Goal: Information Seeking & Learning: Check status

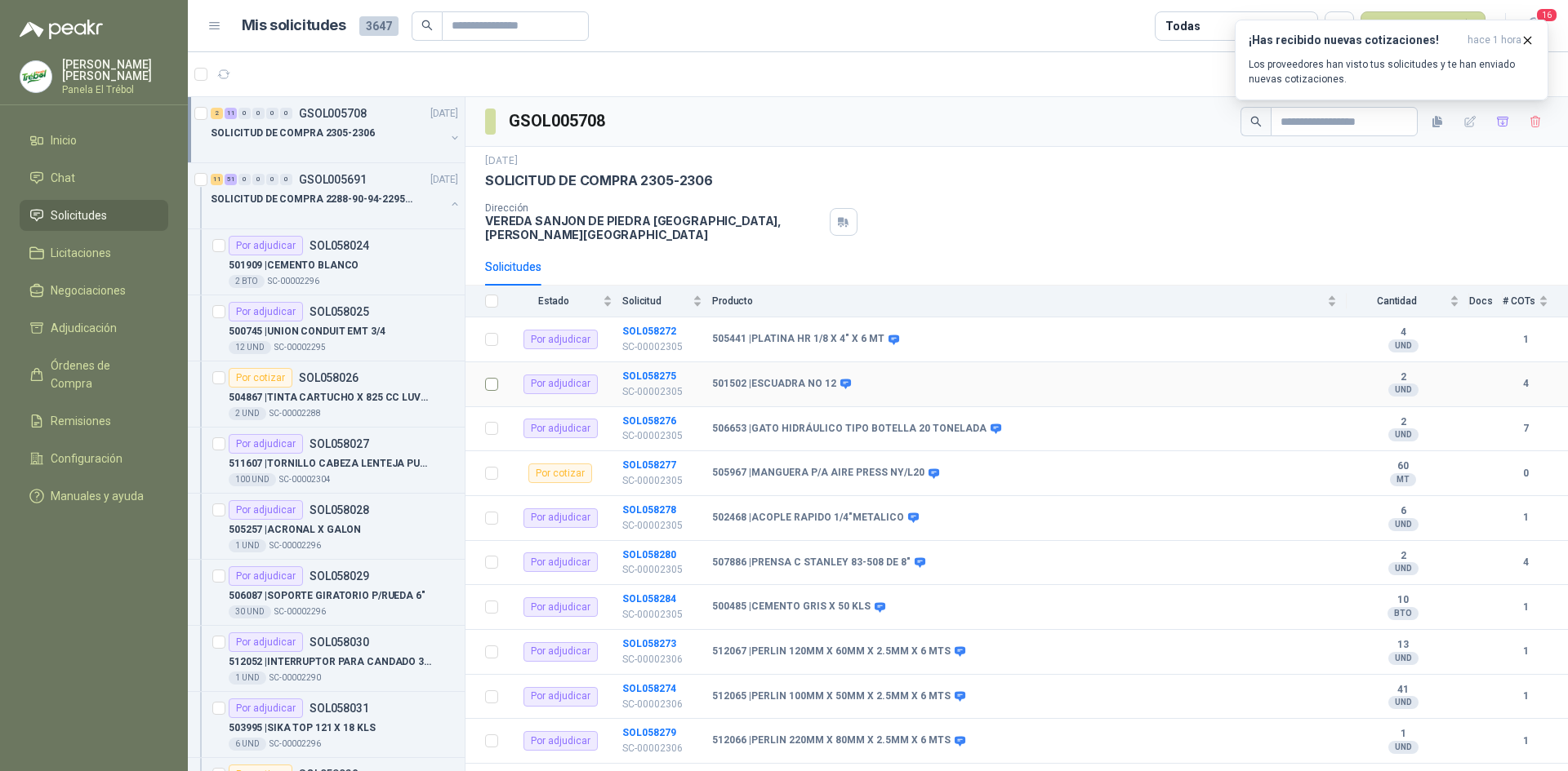
scroll to position [6, 0]
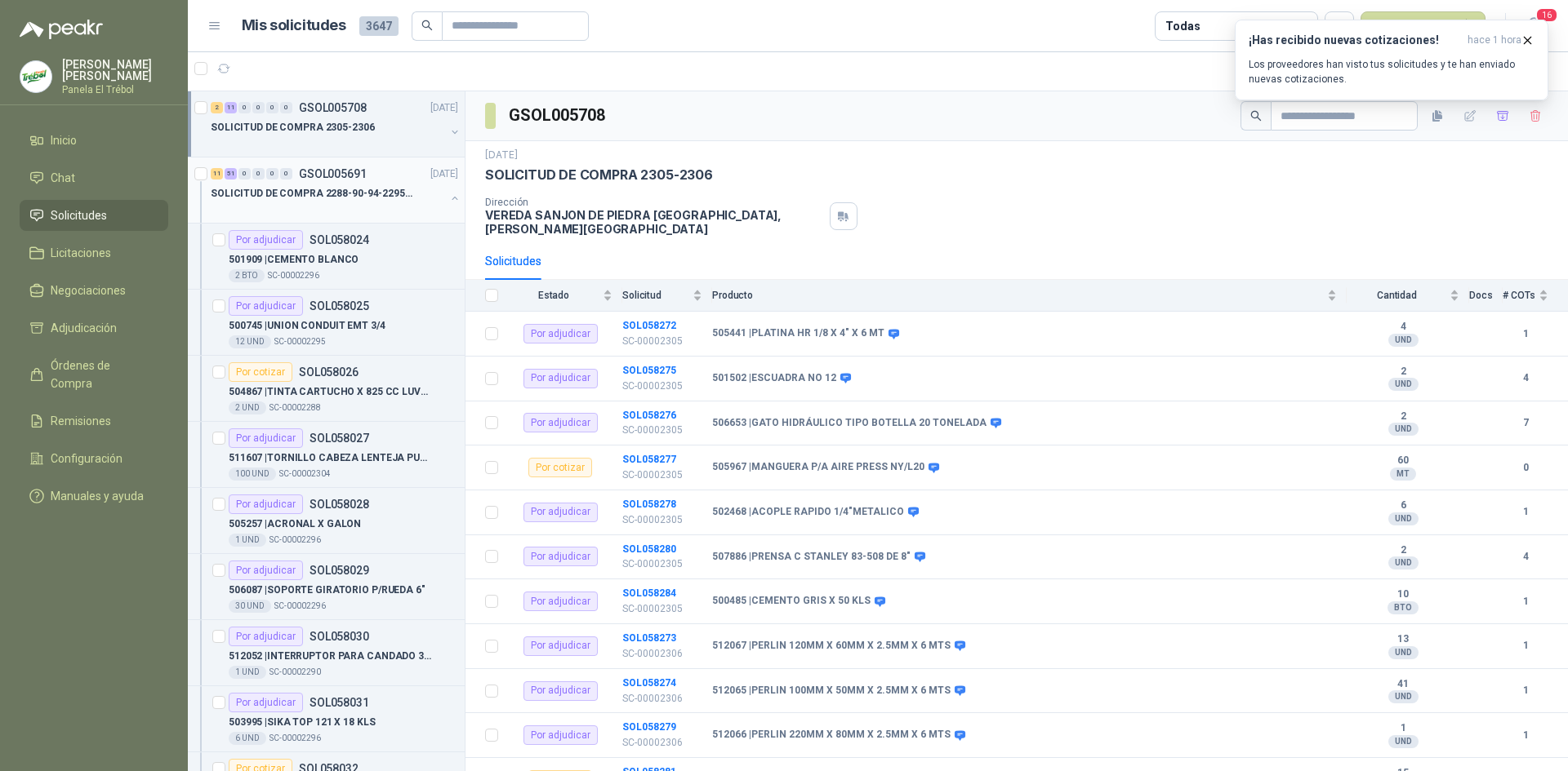
click at [448, 200] on div "11 51 0 0 0 0 GSOL005691 [DATE] SOLICITUD DE COMPRA 2288-90-94-2295-96-2301-02-…" at bounding box center [326, 190] width 277 height 66
click at [448, 195] on button "button" at bounding box center [454, 198] width 13 height 13
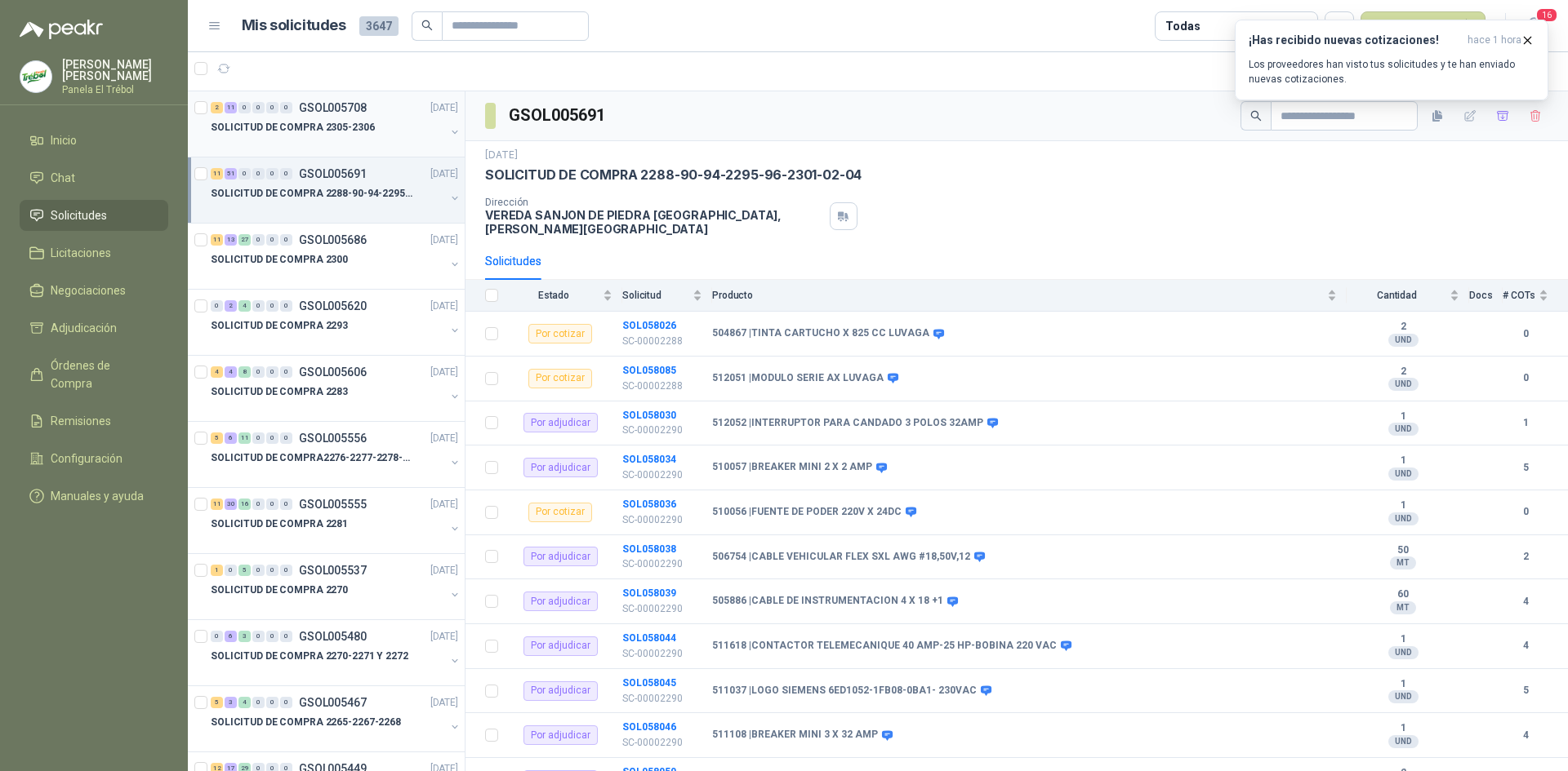
click at [448, 132] on button "button" at bounding box center [454, 132] width 13 height 13
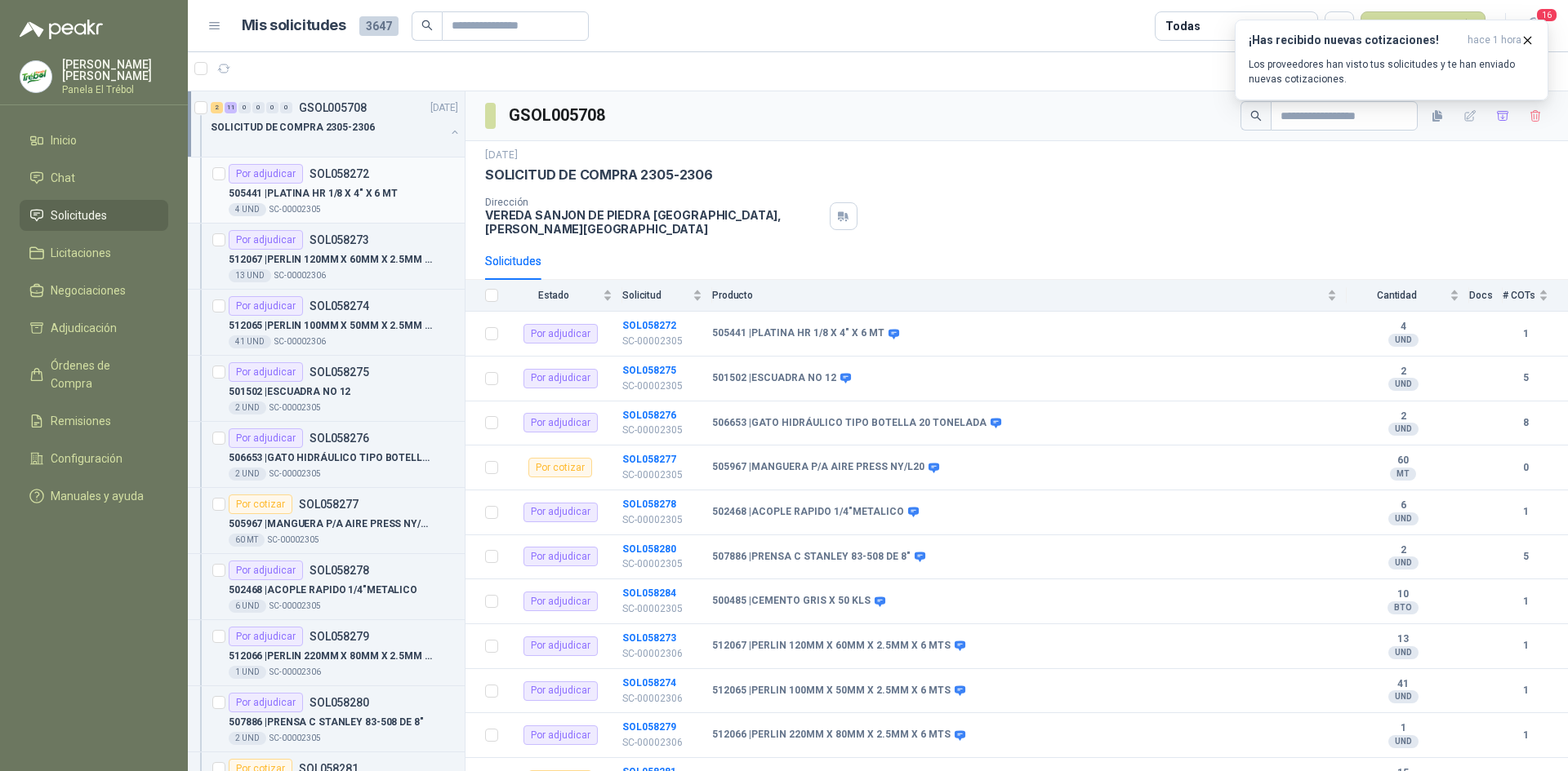
click at [372, 198] on p "505441 | PLATINA HR 1/8 X 4" X 6 MT" at bounding box center [313, 194] width 169 height 16
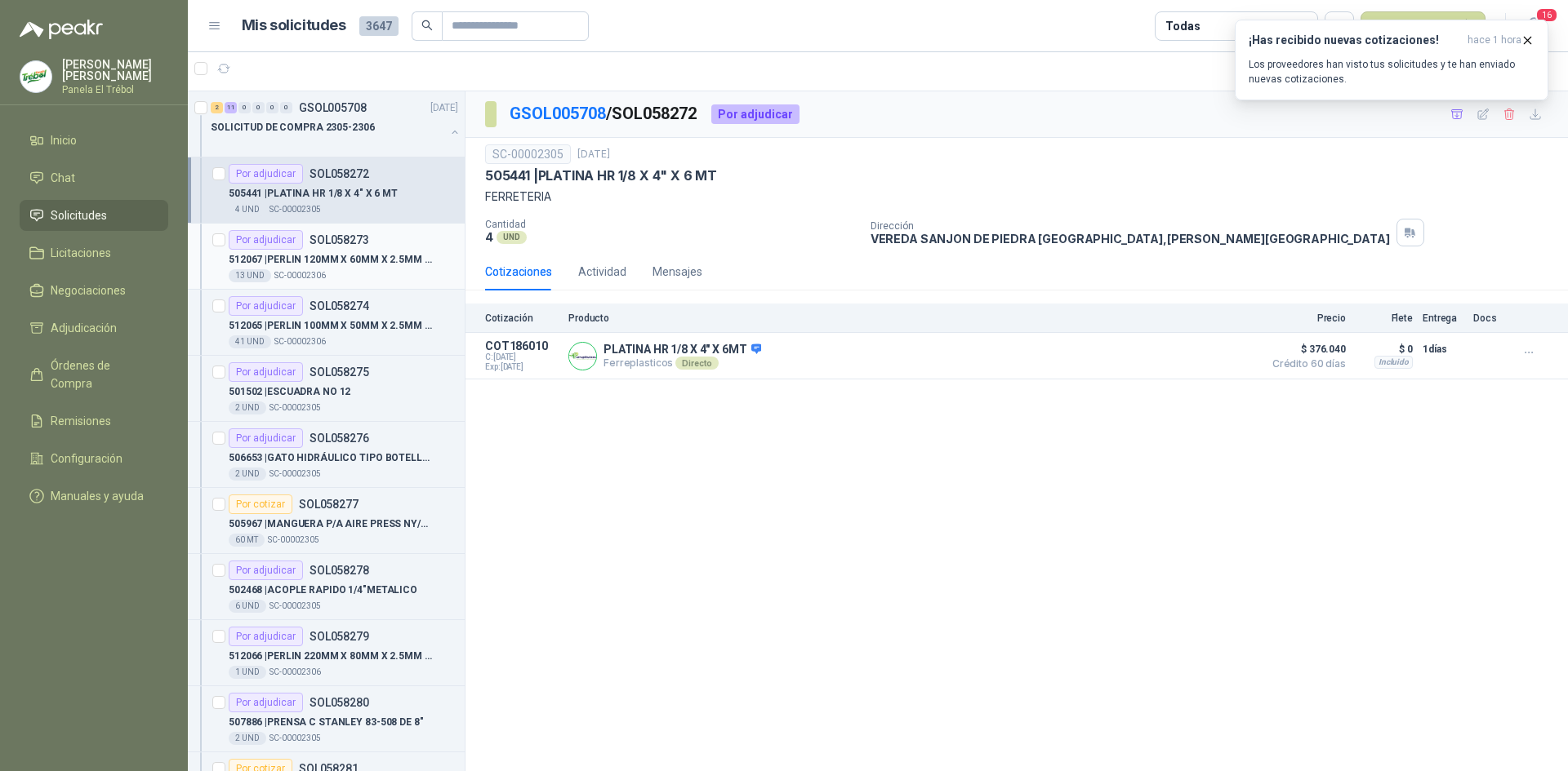
click at [377, 246] on div "Por adjudicar SOL058273" at bounding box center [343, 240] width 229 height 19
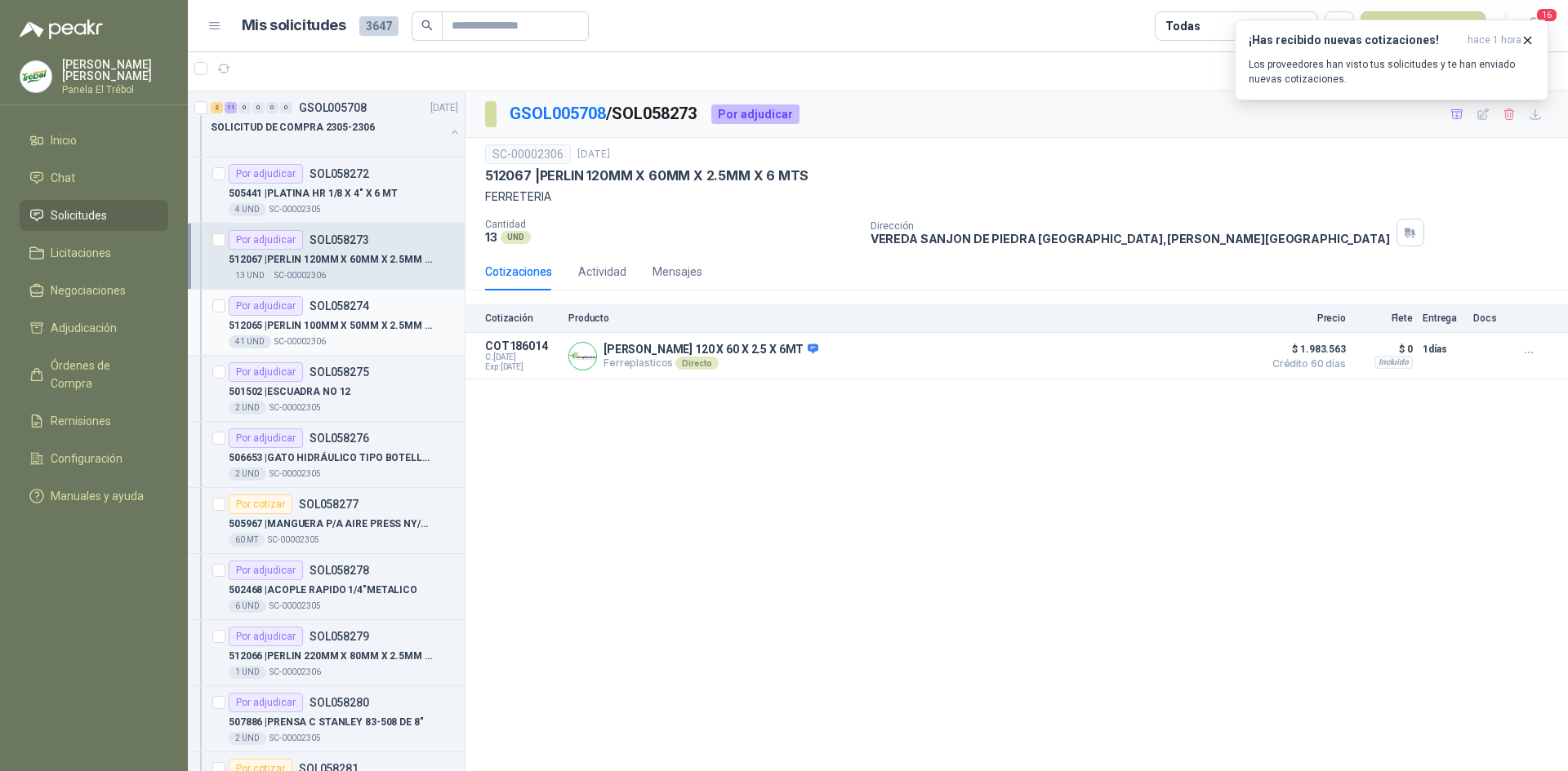
click at [341, 321] on p "512065 | [PERSON_NAME] 100MM X 50MM X 2.5MM X 6 MTS" at bounding box center [329, 327] width 203 height 16
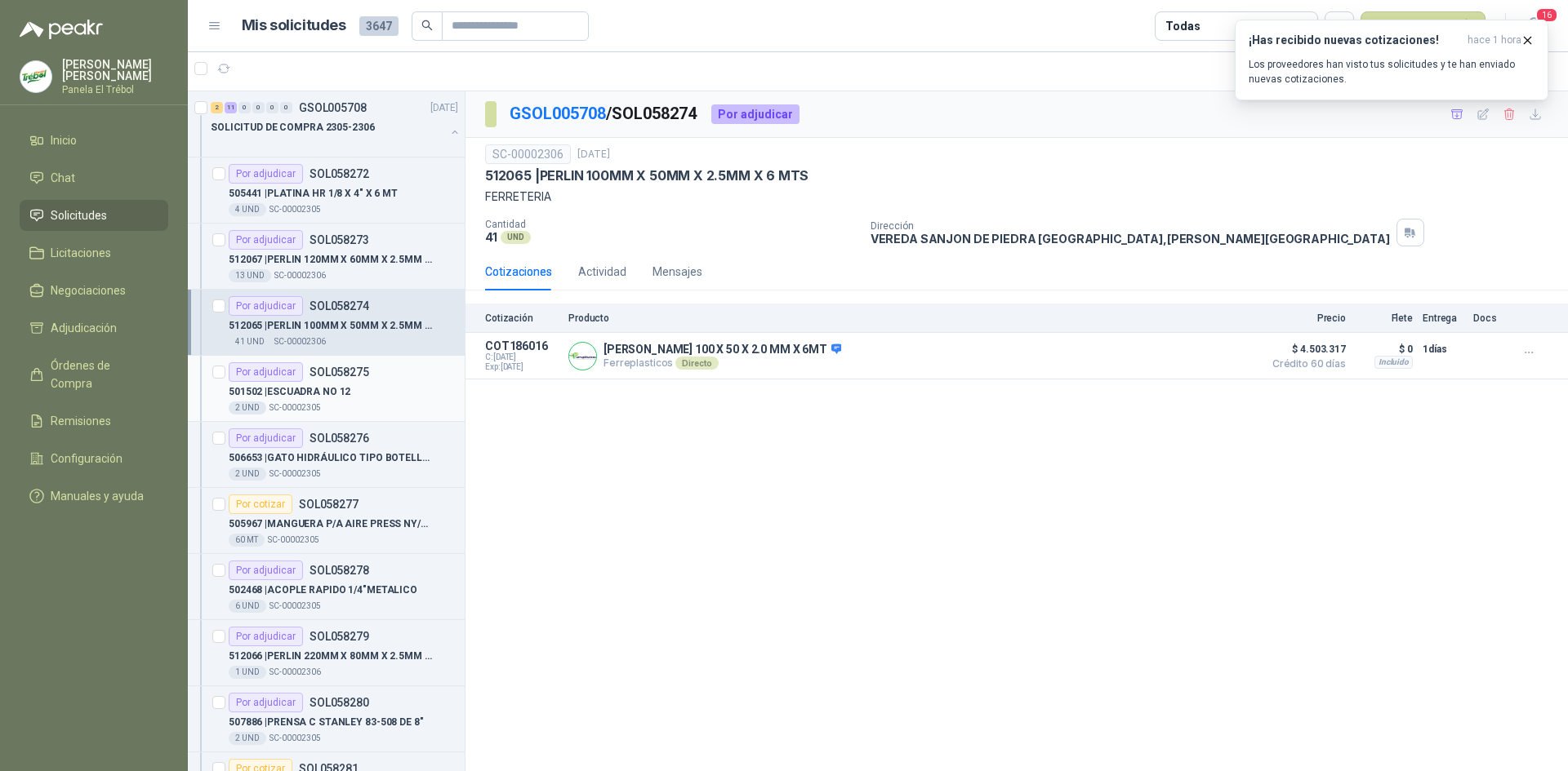
click at [349, 386] on div "501502 | ESCUADRA NO 12" at bounding box center [343, 392] width 229 height 19
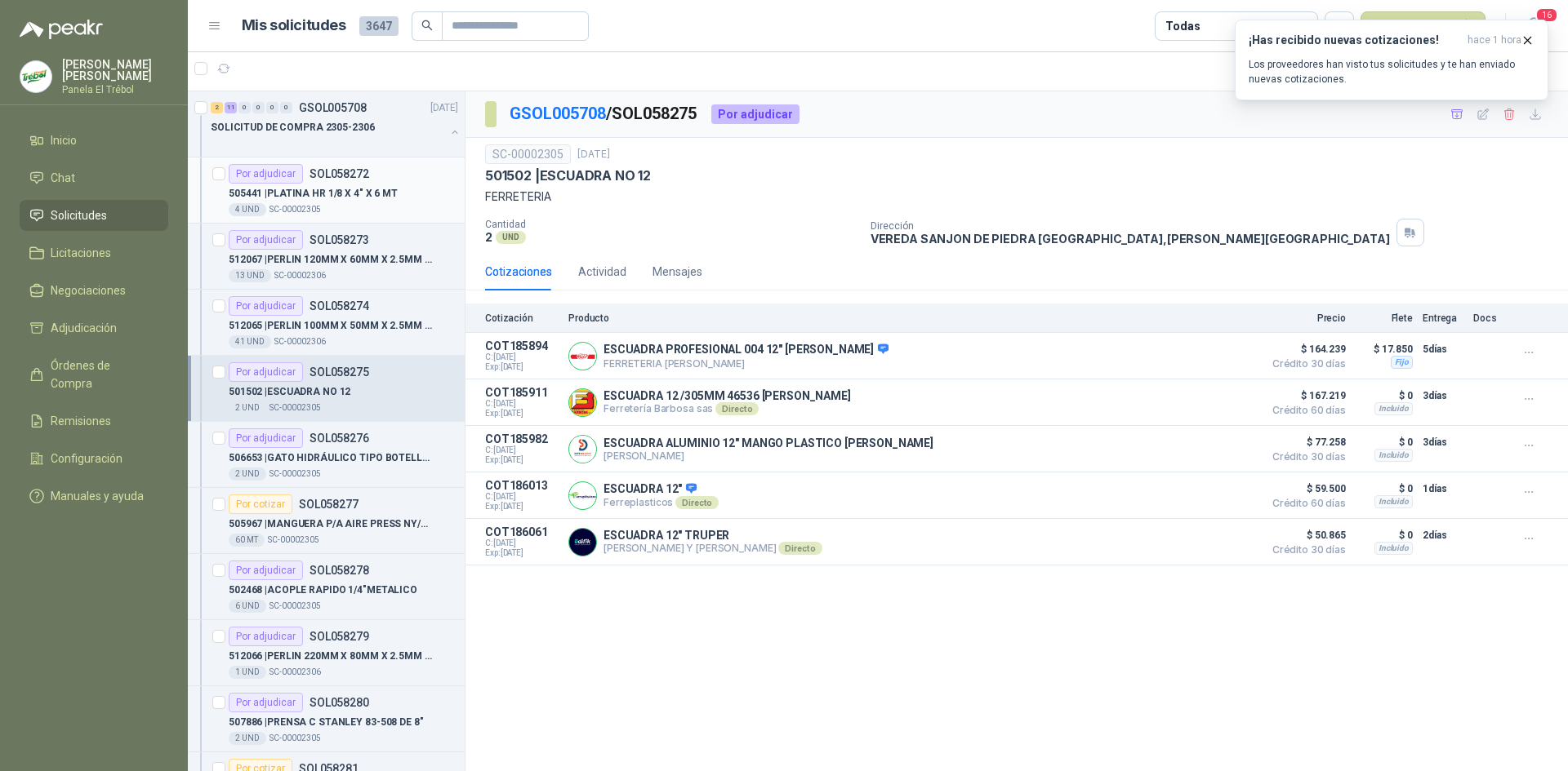
click at [338, 184] on div "505441 | PLATINA HR 1/8 X 4" X 6 MT" at bounding box center [343, 193] width 229 height 19
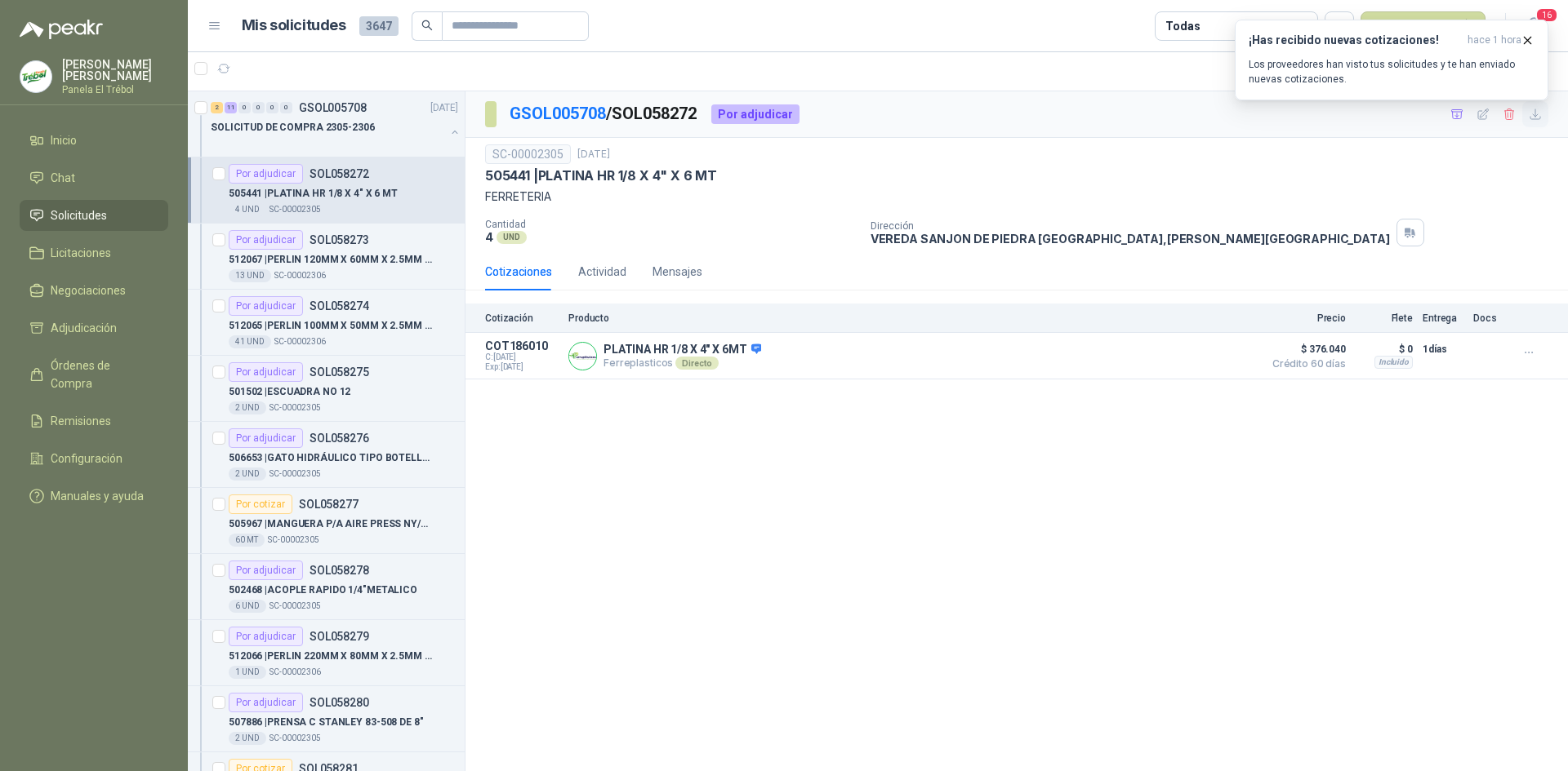
click at [1533, 116] on icon "button" at bounding box center [1535, 115] width 14 height 14
click at [330, 248] on div "Por adjudicar SOL058273" at bounding box center [299, 240] width 141 height 19
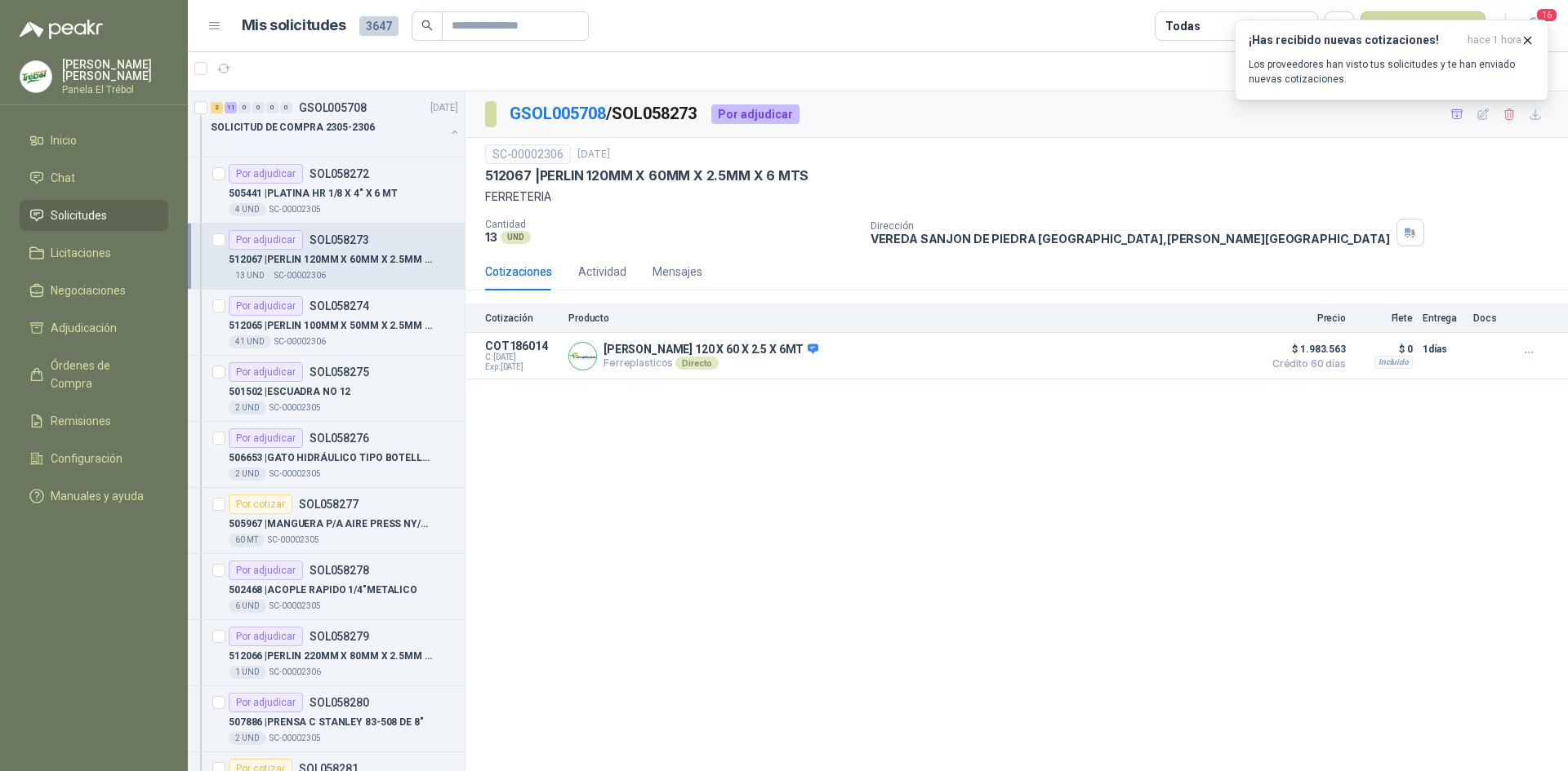
click at [1535, 100] on div "¡Has recibido nuevas cotizaciones! hace 1 hora Los proveedores han visto tus so…" at bounding box center [1391, 60] width 314 height 81
click at [1526, 40] on icon "button" at bounding box center [1528, 40] width 14 height 14
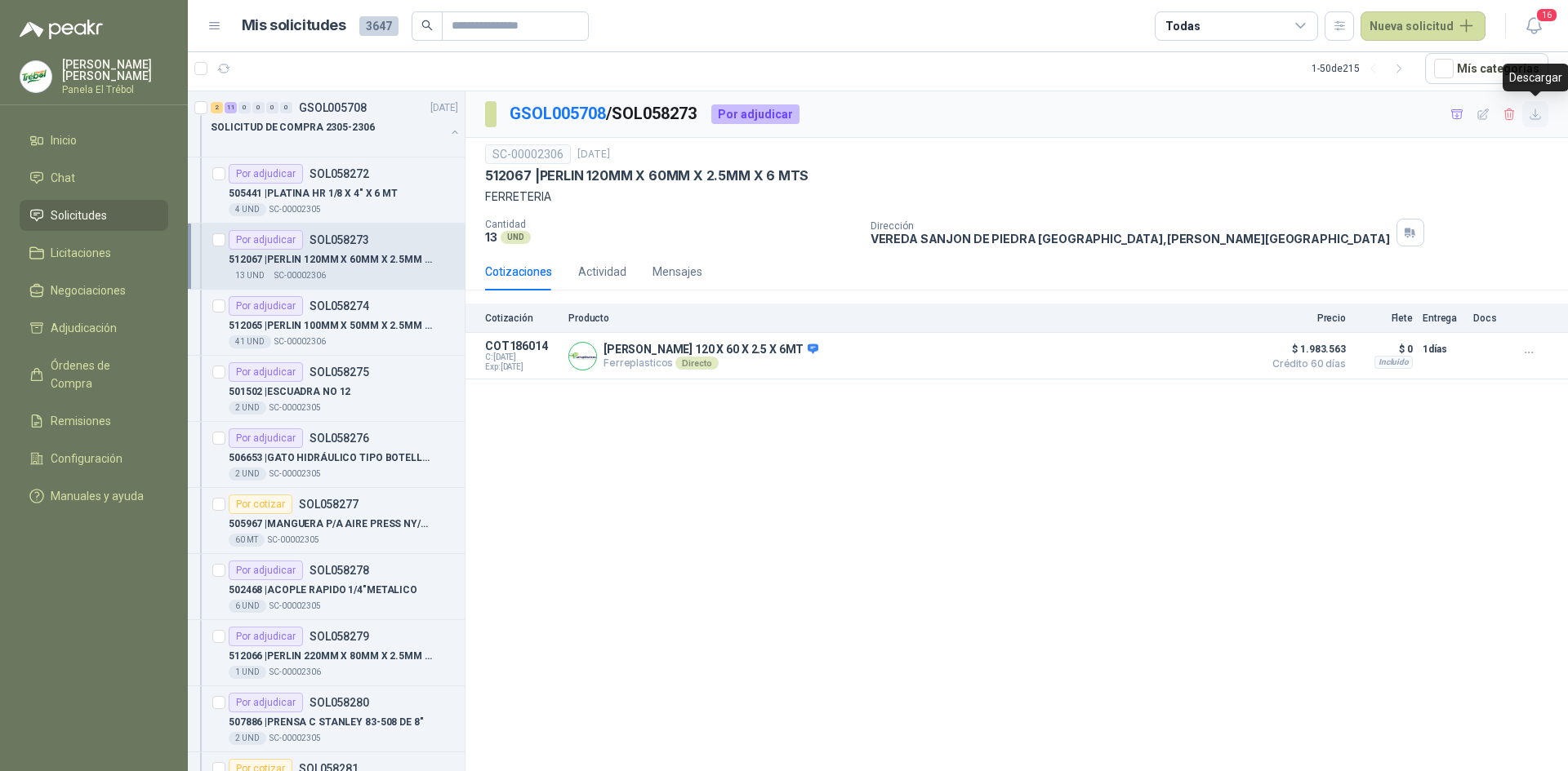
click at [1536, 112] on icon "button" at bounding box center [1535, 115] width 14 height 14
click at [330, 333] on p "512065 | [PERSON_NAME] 100MM X 50MM X 2.5MM X 6 MTS" at bounding box center [329, 327] width 203 height 16
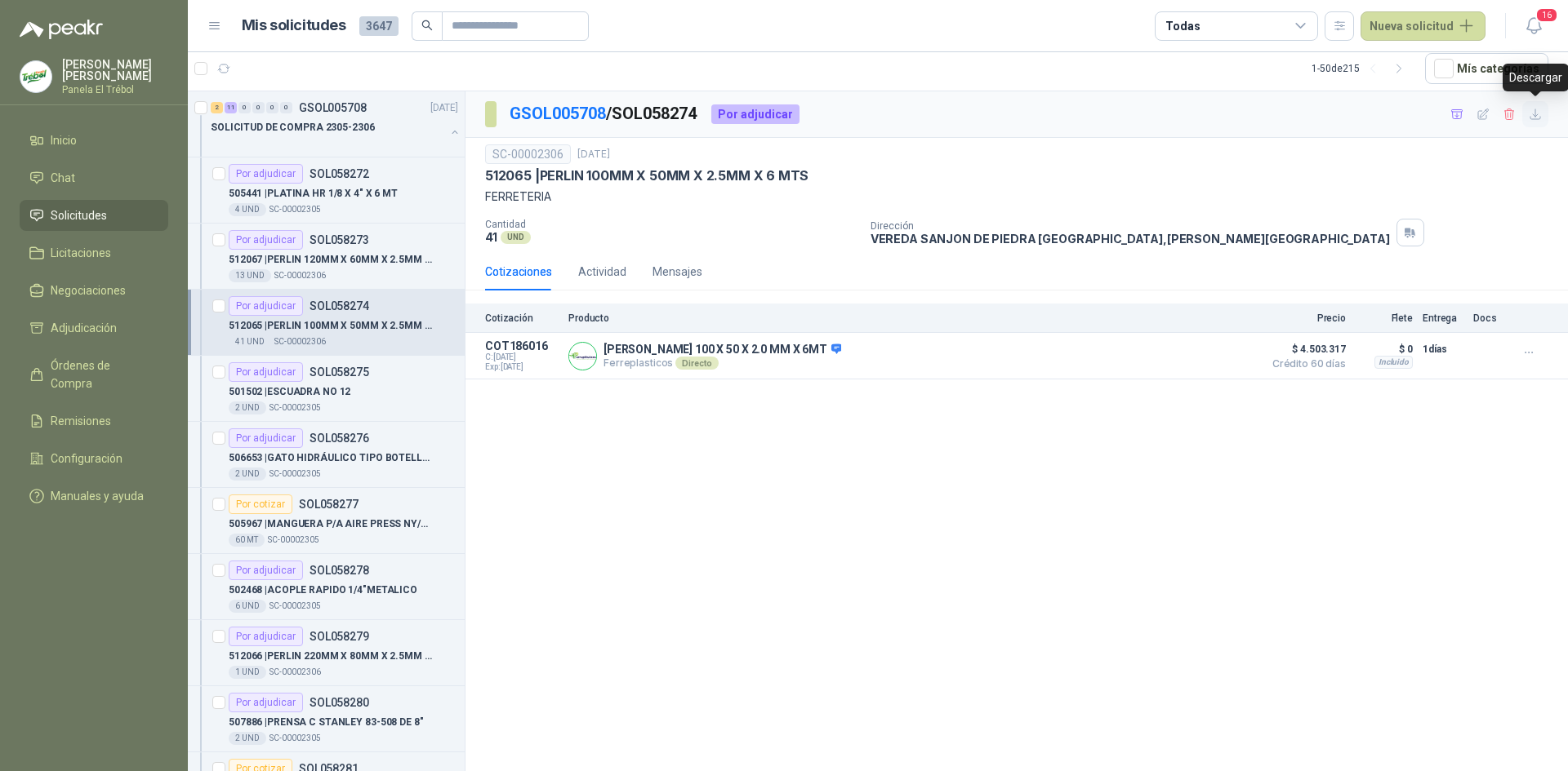
click at [1536, 117] on icon "button" at bounding box center [1535, 115] width 14 height 14
click at [361, 381] on div "Por adjudicar SOL058275" at bounding box center [299, 372] width 141 height 19
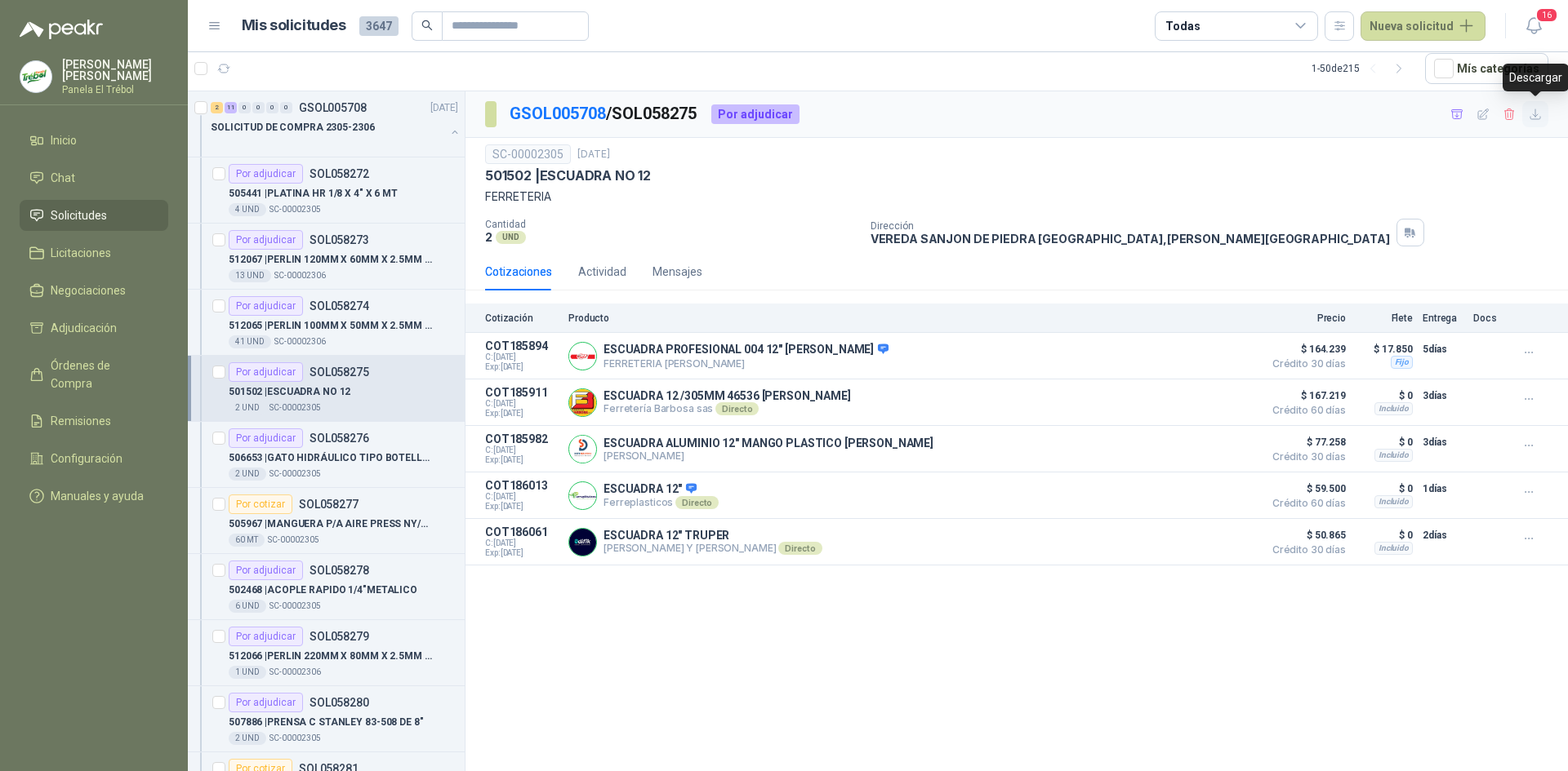
click at [1539, 117] on icon "button" at bounding box center [1535, 115] width 14 height 14
click at [388, 456] on p "506653 | GATO HIDRÁULICO TIPO BOTELLA 20 TONELADA" at bounding box center [329, 458] width 203 height 16
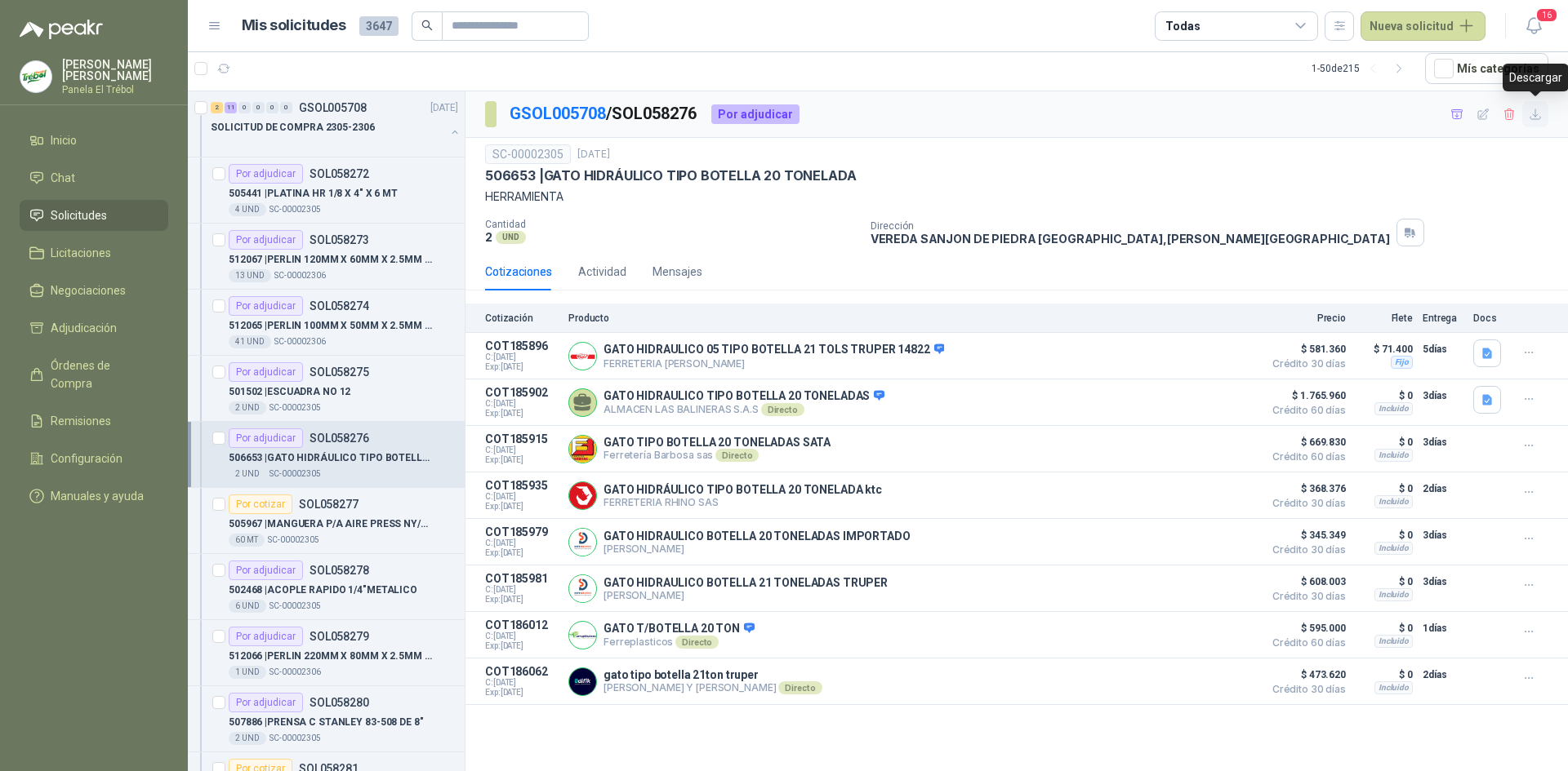
click at [1538, 110] on icon "button" at bounding box center [1535, 115] width 14 height 14
click at [307, 528] on p "505967 | MANGUERA P/A AIRE PRESS [GEOGRAPHIC_DATA]/L20" at bounding box center [329, 524] width 203 height 16
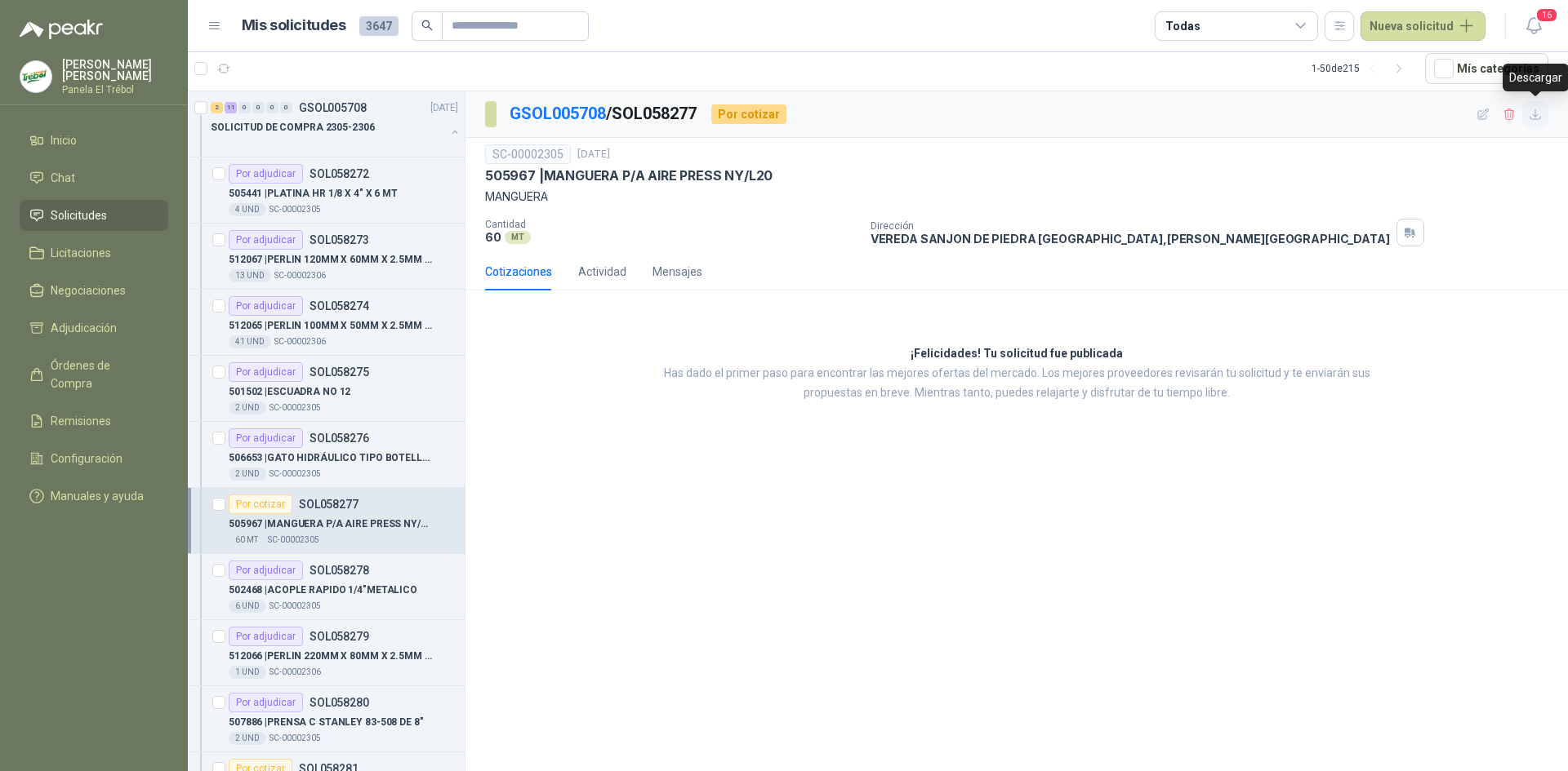
click at [1536, 119] on icon "button" at bounding box center [1535, 115] width 14 height 14
click at [312, 584] on p "502468 | ACOPLE RAPIDO 1/4"METALICO" at bounding box center [322, 591] width 189 height 16
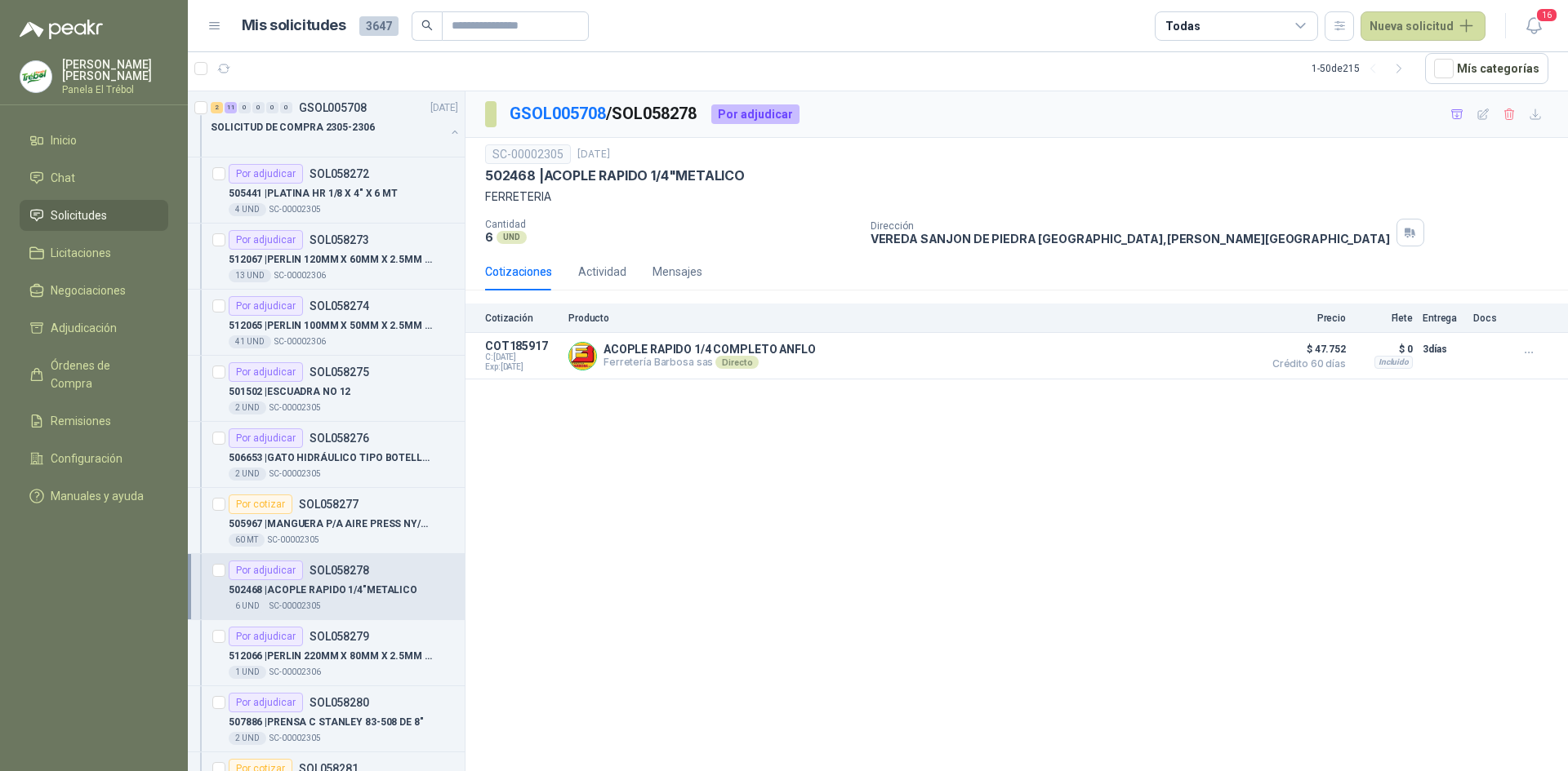
click at [303, 583] on p "502468 | ACOPLE RAPIDO 1/4"METALICO" at bounding box center [322, 591] width 189 height 16
click at [321, 594] on p "502468 | ACOPLE RAPIDO 1/4"METALICO" at bounding box center [322, 591] width 189 height 16
click at [322, 594] on p "502468 | ACOPLE RAPIDO 1/4"METALICO" at bounding box center [322, 591] width 189 height 16
click at [1531, 119] on icon "button" at bounding box center [1535, 114] width 10 height 10
click at [312, 652] on p "512066 | [PERSON_NAME] 220MM X 80MM X 2.5MM X 6 MTS" at bounding box center [329, 657] width 203 height 16
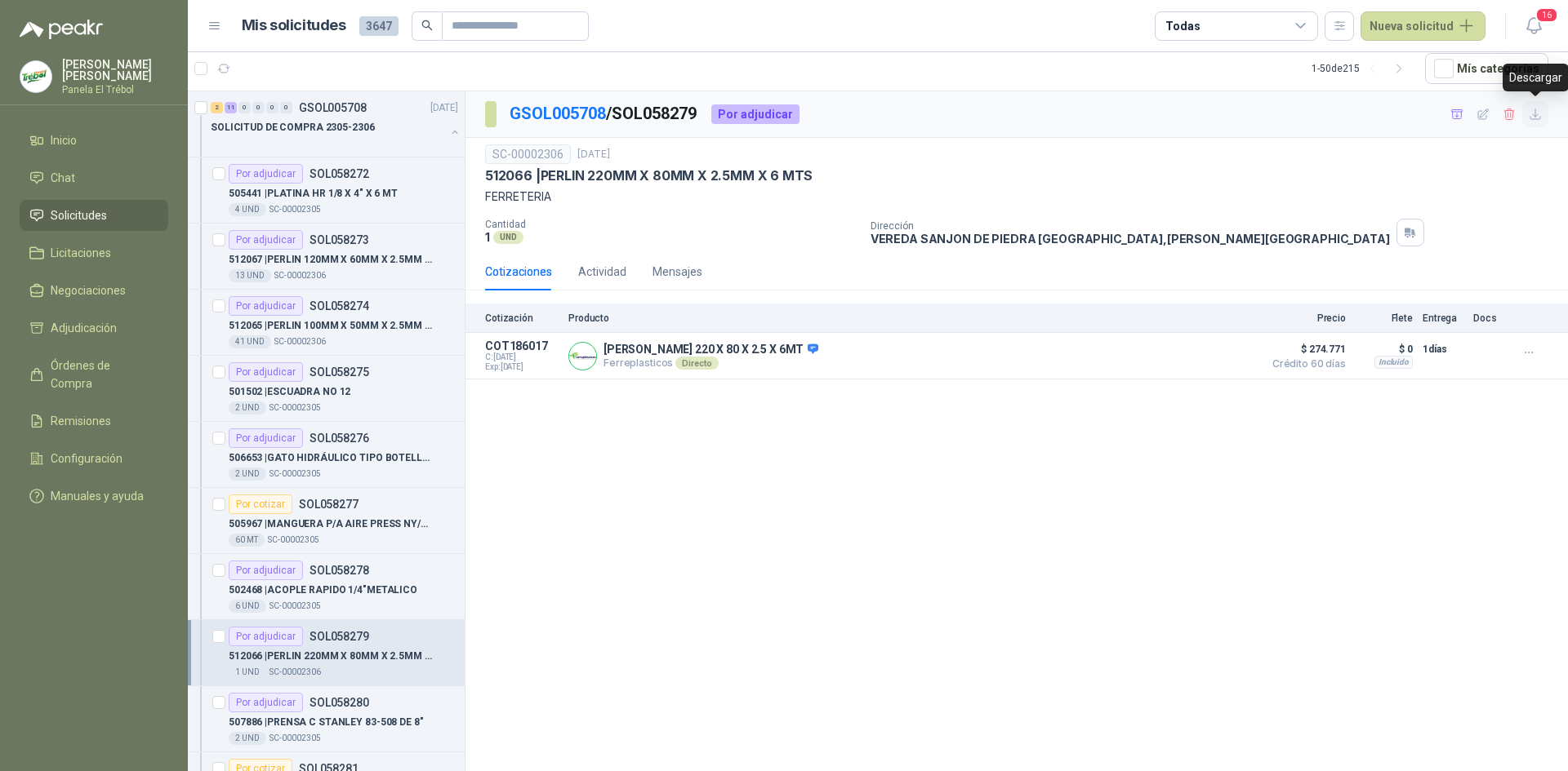
click at [1536, 112] on icon "button" at bounding box center [1535, 115] width 14 height 14
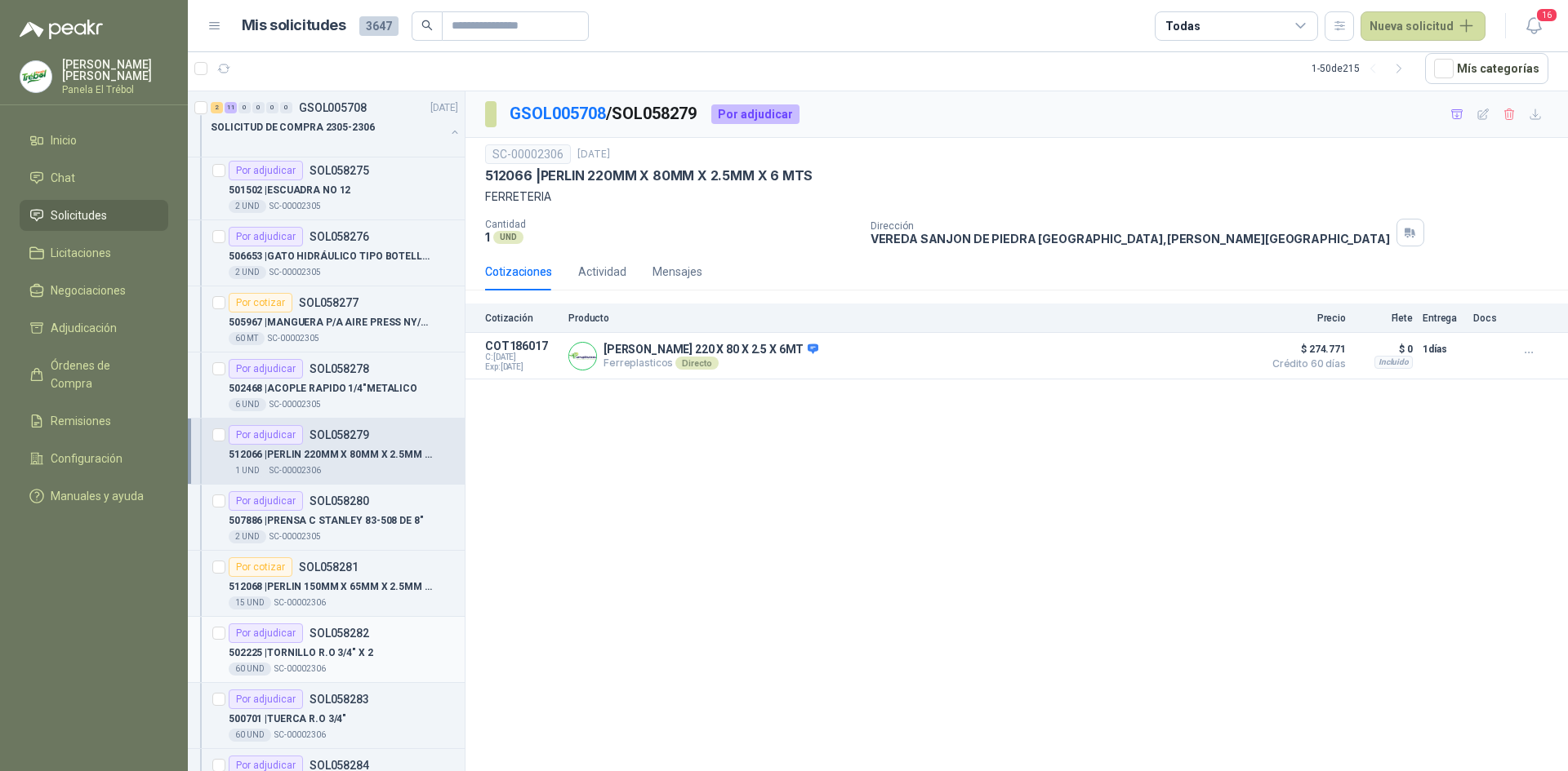
scroll to position [218, 0]
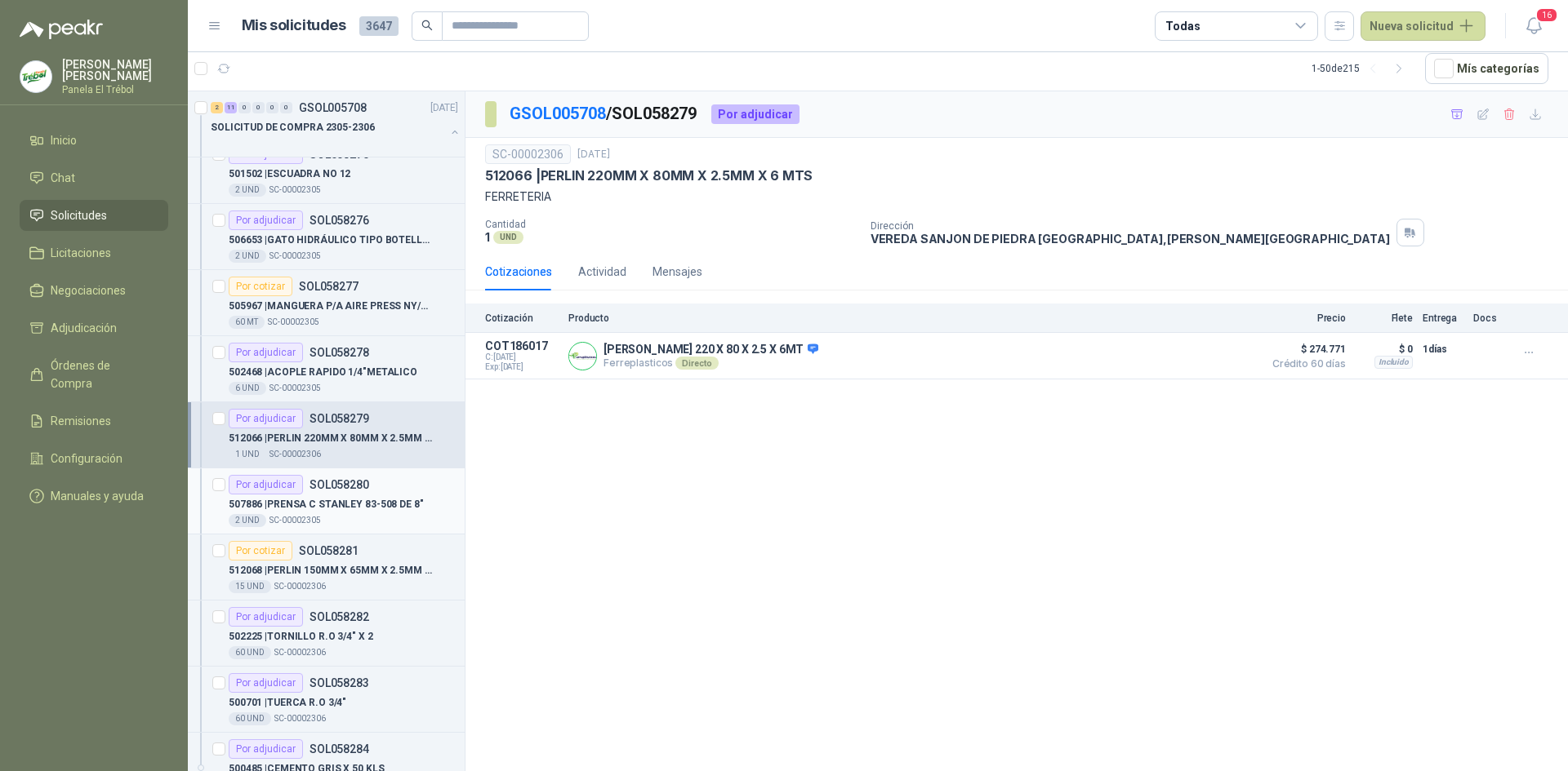
click at [341, 498] on p "507886 | PRENSA C [PERSON_NAME] 83-508 DE 8"" at bounding box center [326, 505] width 195 height 16
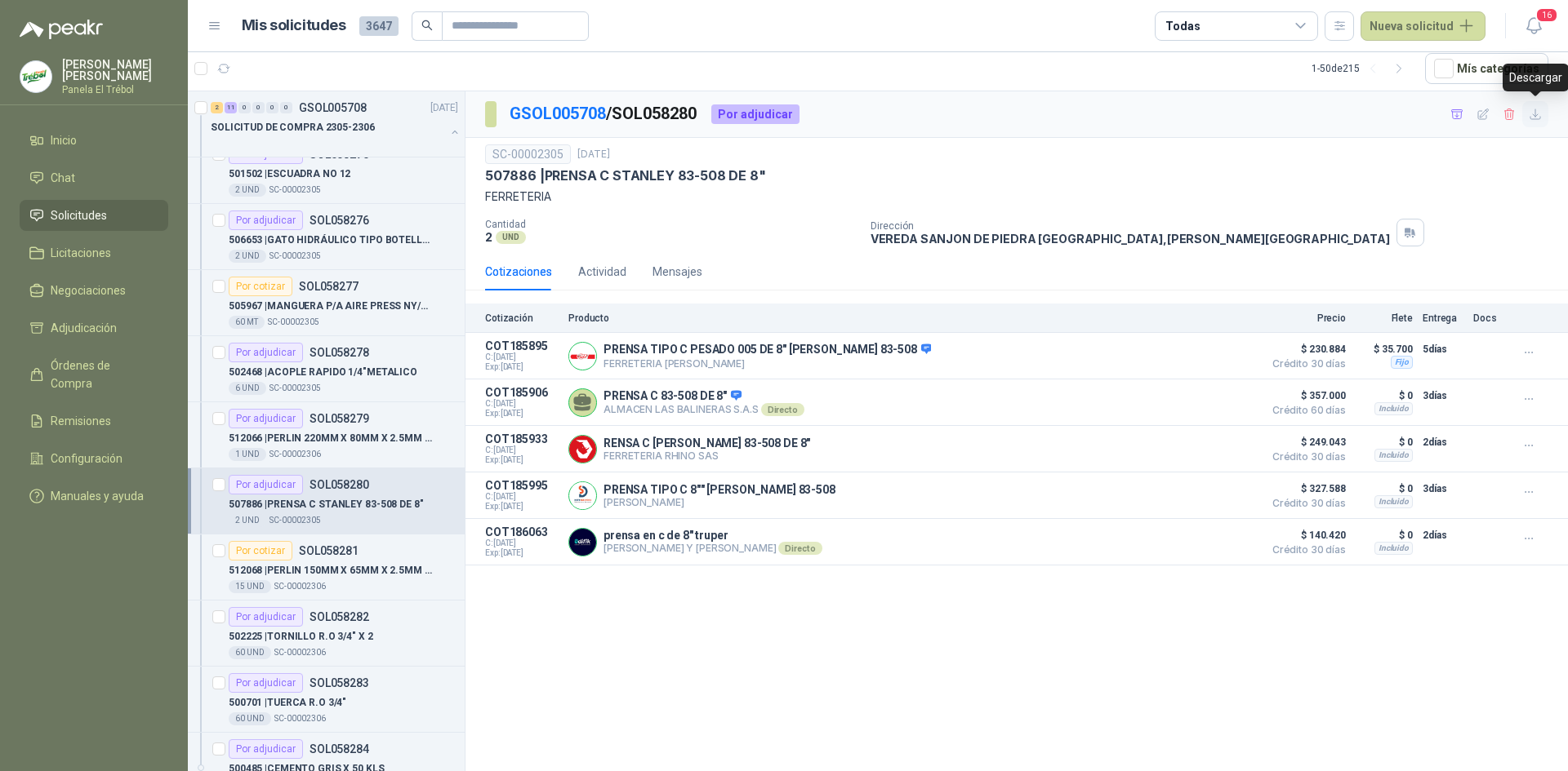
click at [1539, 112] on icon "button" at bounding box center [1535, 115] width 14 height 14
click at [325, 580] on div "512068 | [PERSON_NAME] 150MM X 65MM X 2.5MM X 6 MTS" at bounding box center [343, 571] width 229 height 19
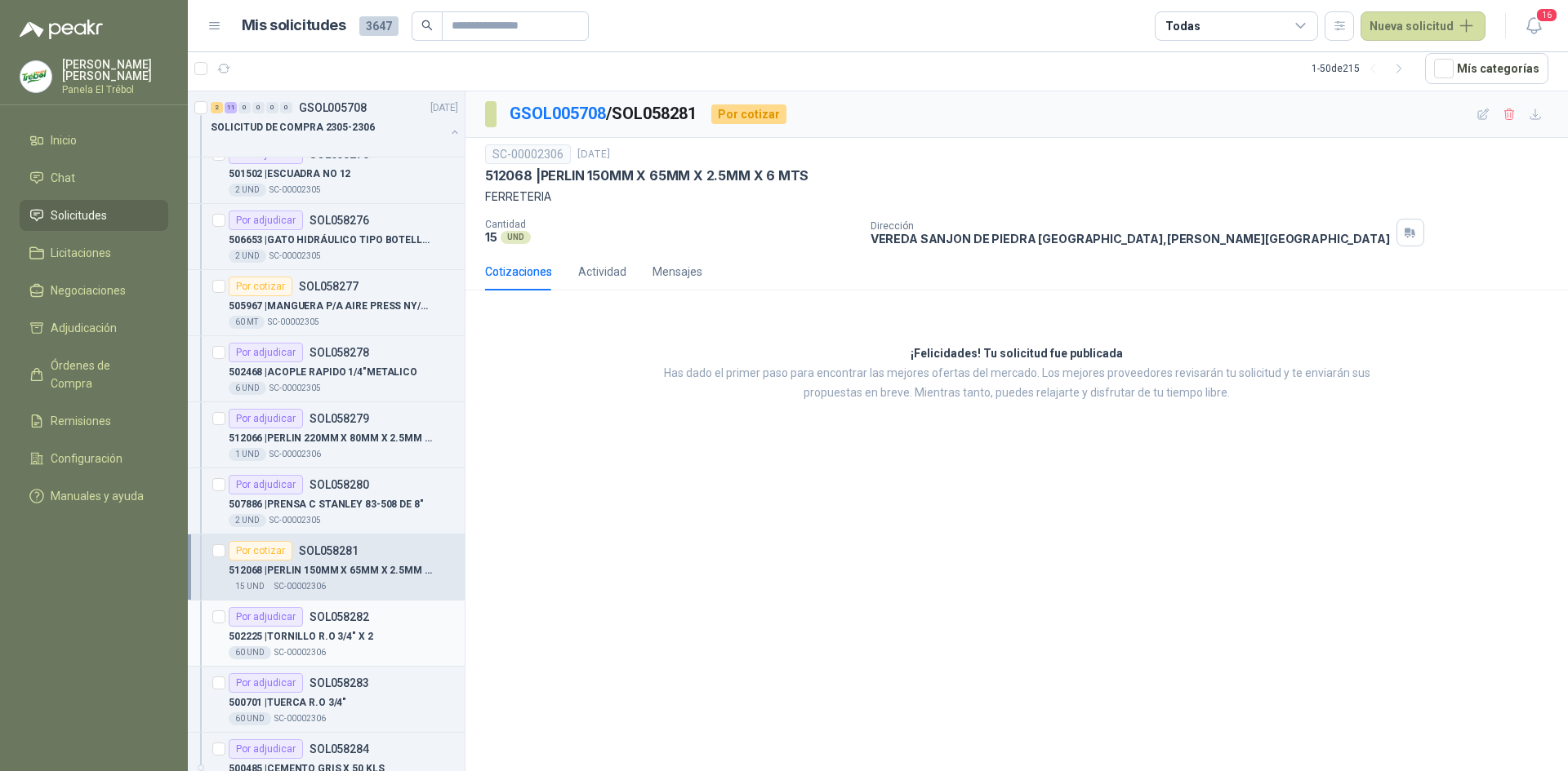
click at [327, 632] on p "502225 | TORNILLO R.O 3/4" X 2" at bounding box center [300, 638] width 145 height 16
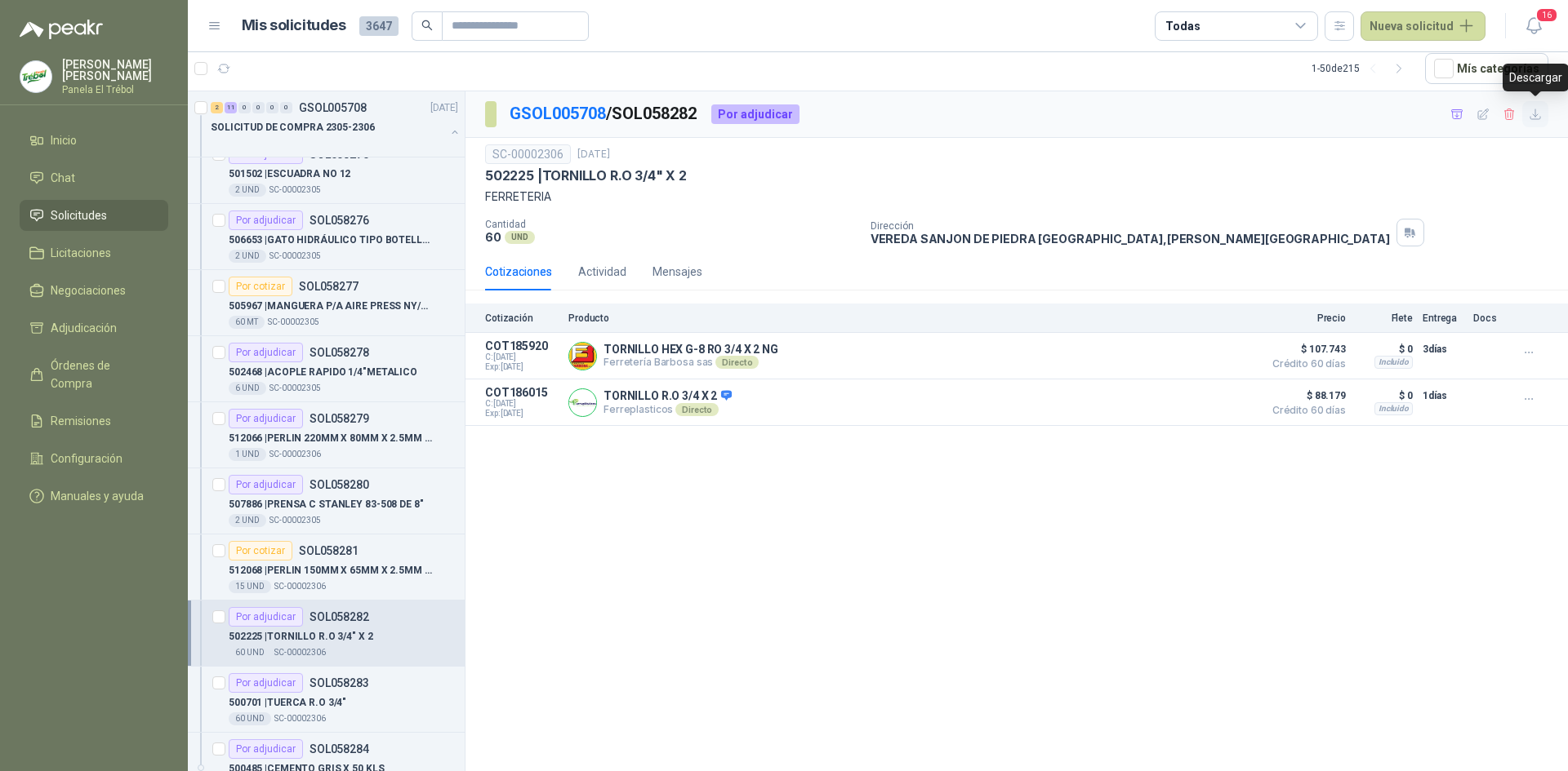
click at [1540, 115] on icon "button" at bounding box center [1535, 115] width 14 height 14
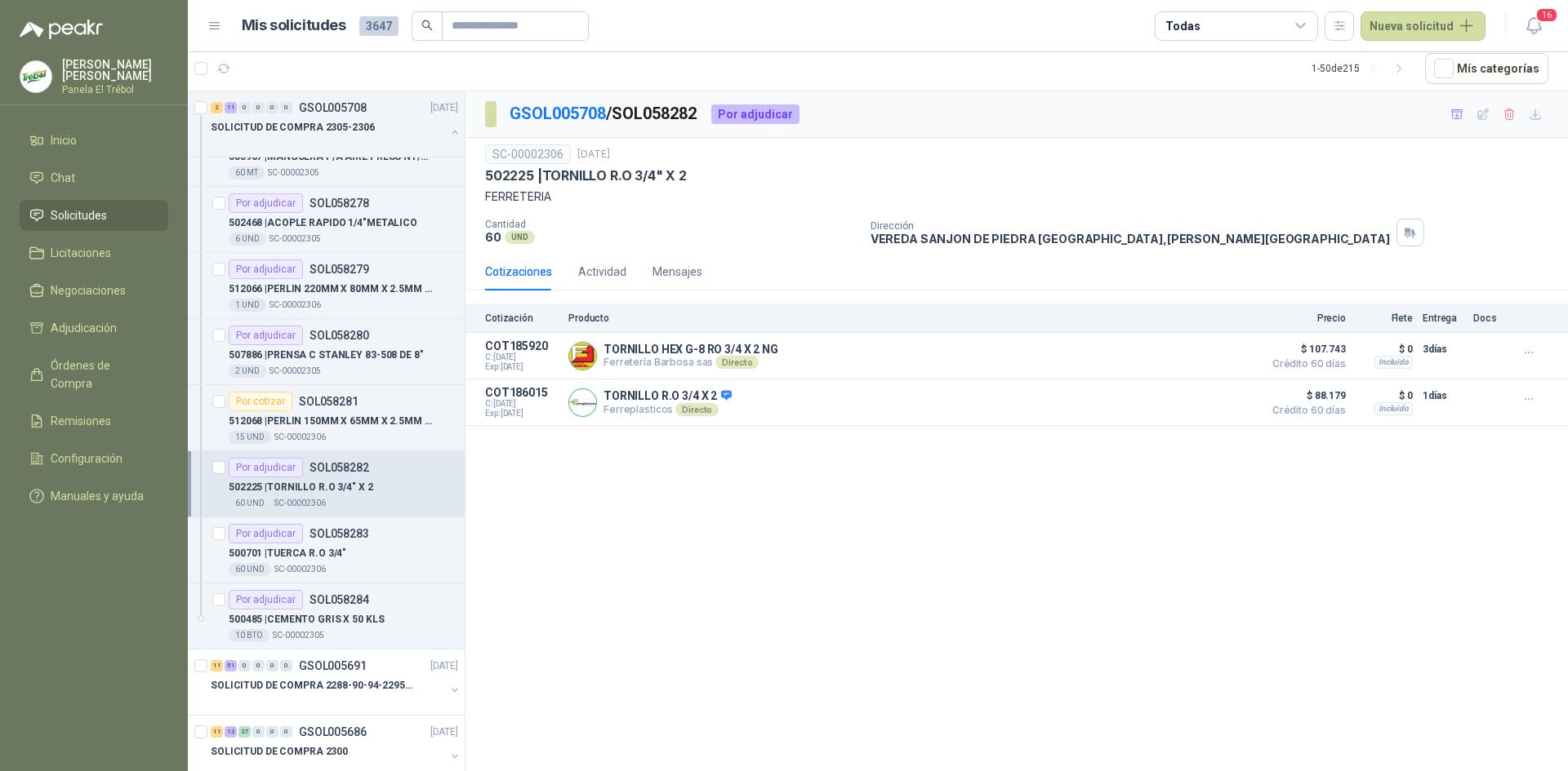
scroll to position [381, 0]
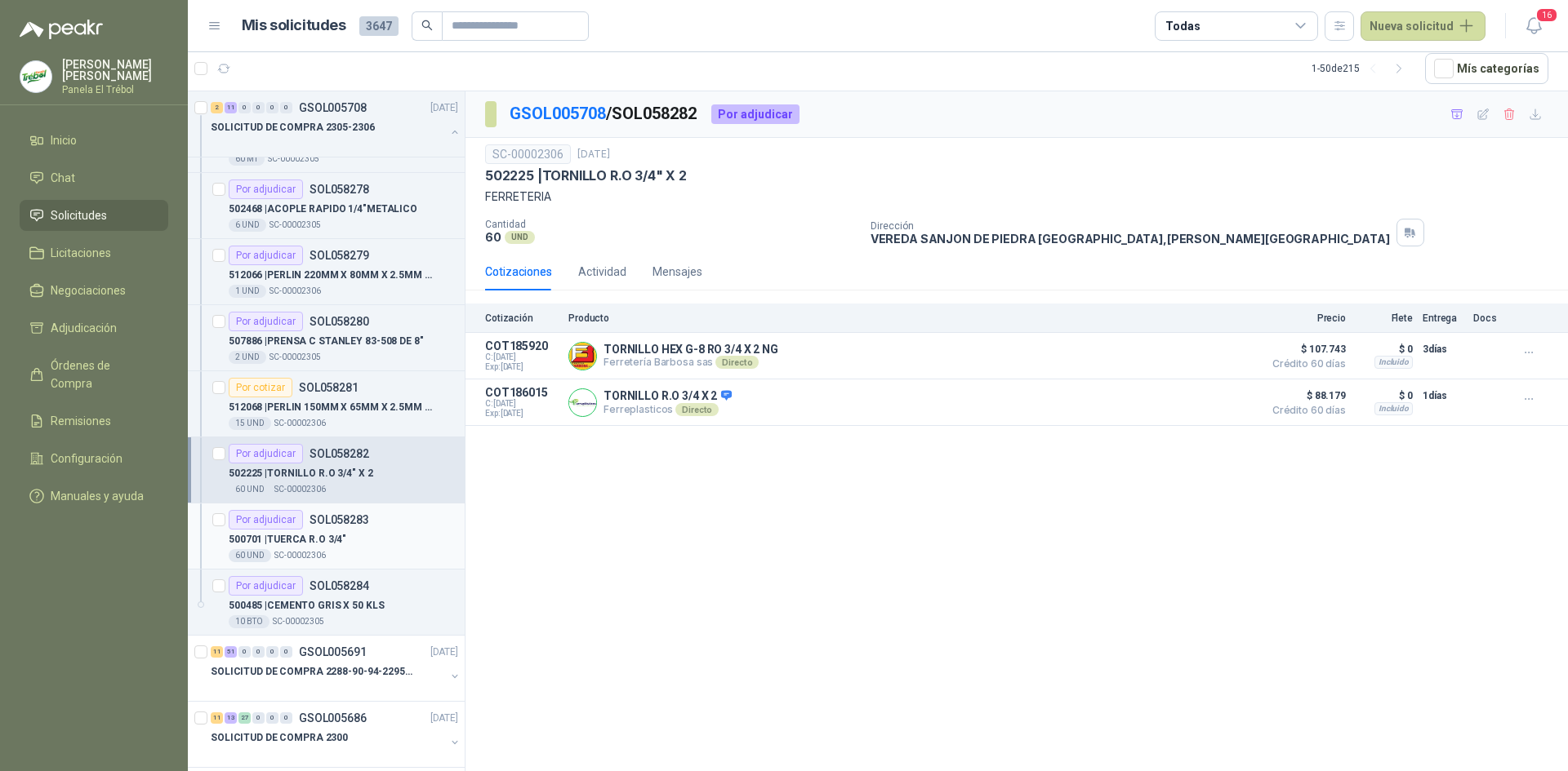
click at [319, 542] on p "500701 | TUERCA R.O 3/4"" at bounding box center [287, 540] width 118 height 16
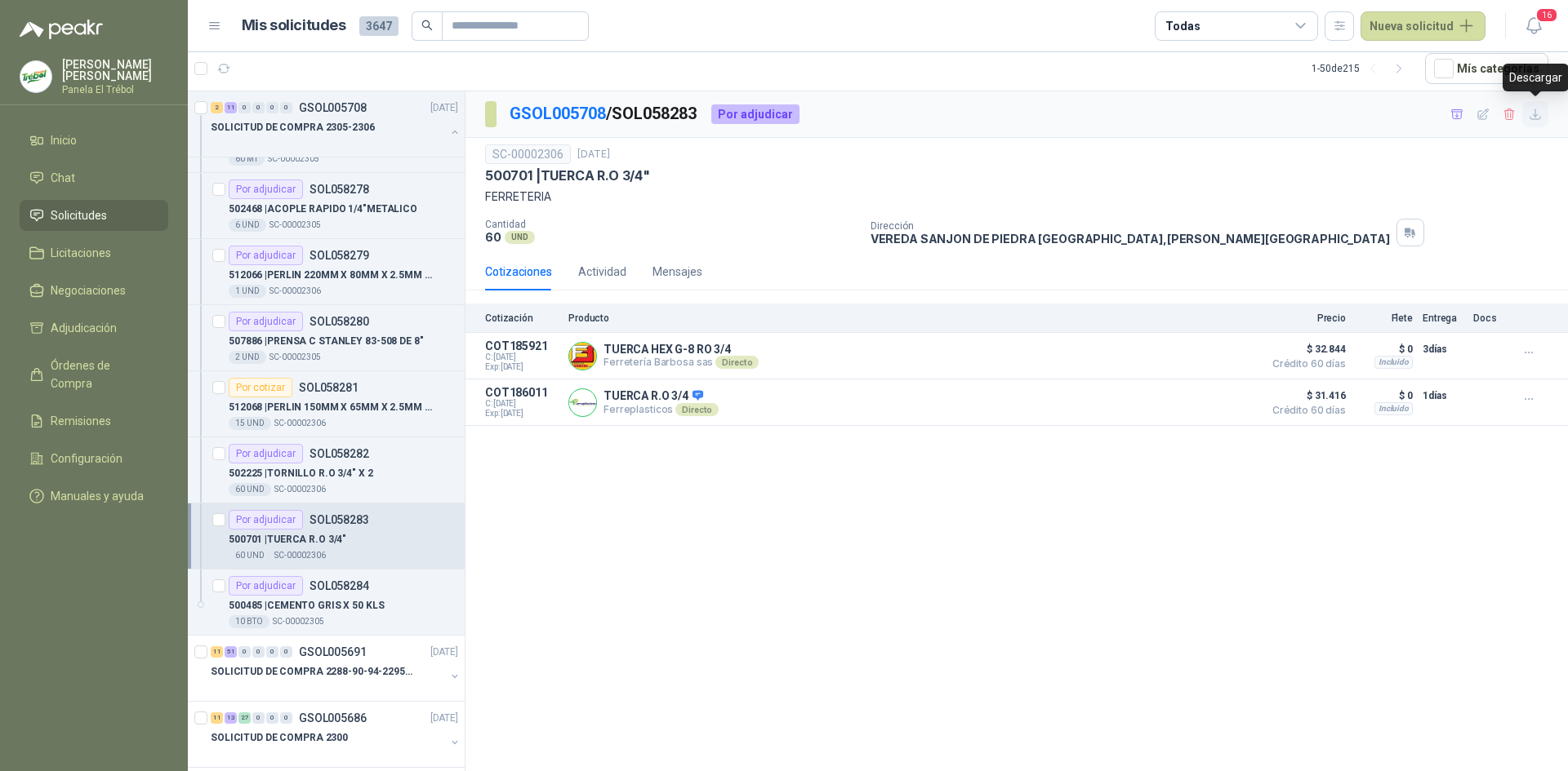
click at [1536, 112] on icon "button" at bounding box center [1535, 115] width 14 height 14
click at [343, 621] on div "10 BTO  SC-00002305" at bounding box center [343, 622] width 229 height 13
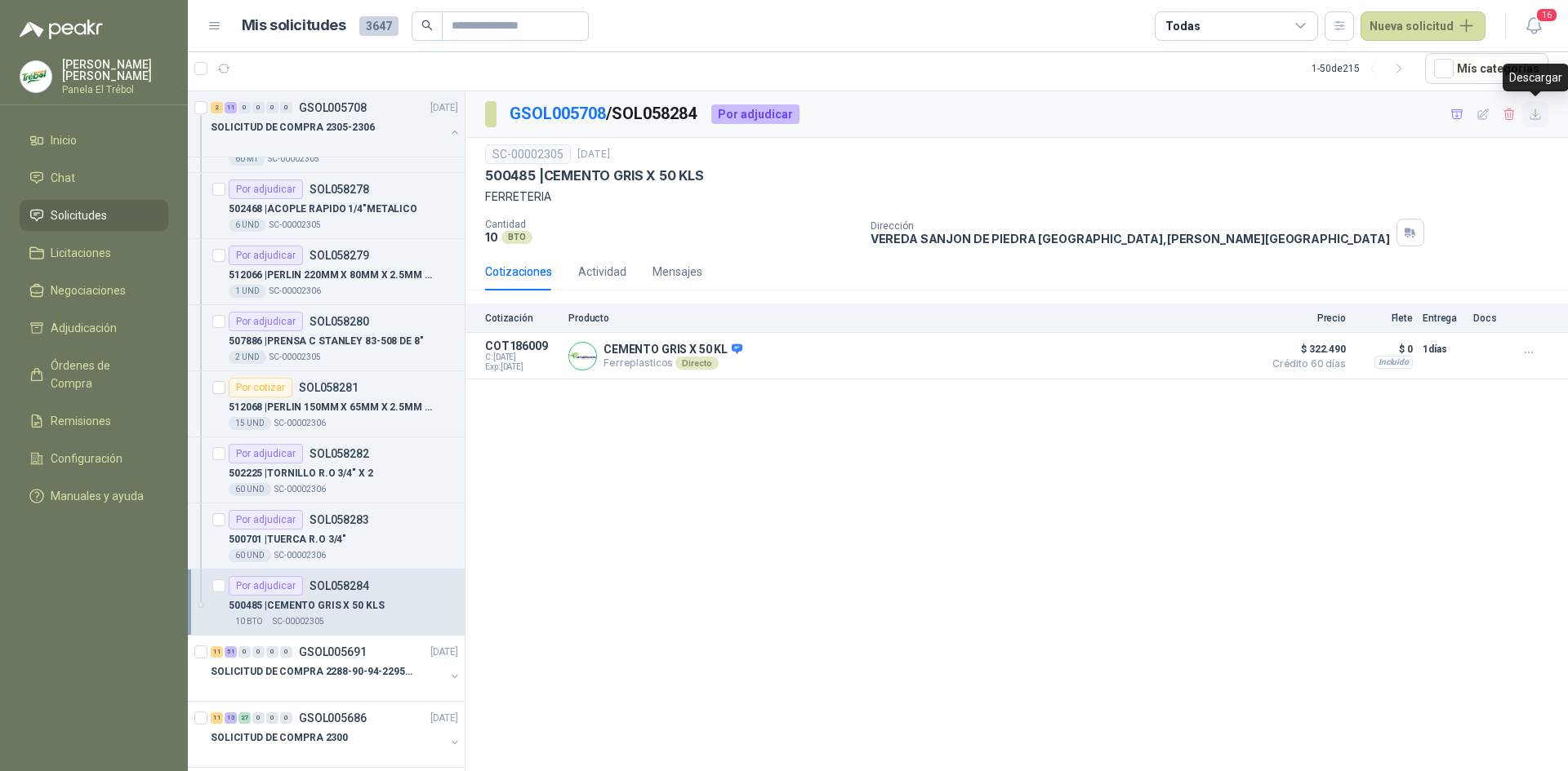
click at [1534, 116] on icon "button" at bounding box center [1535, 115] width 14 height 14
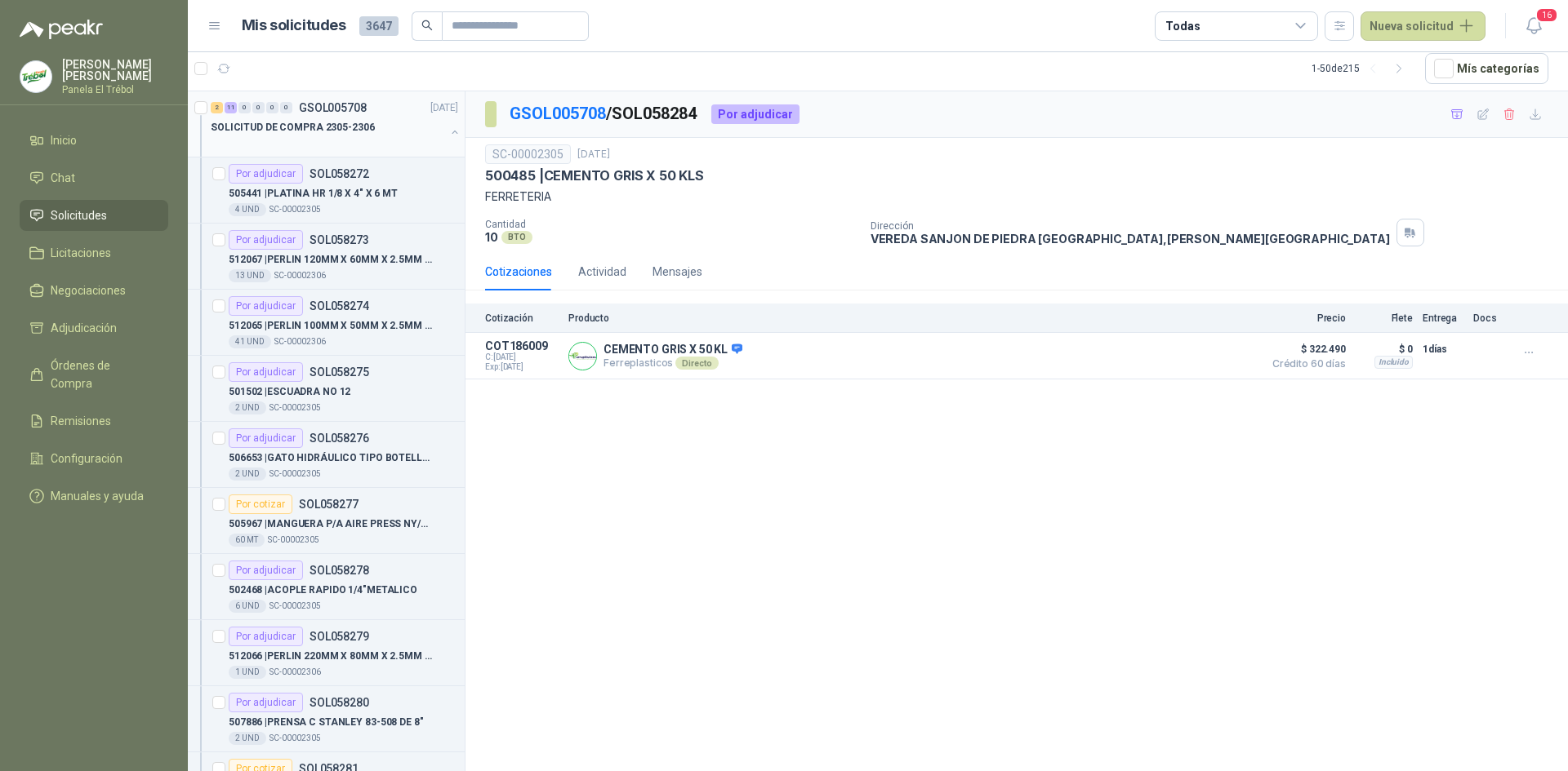
click at [448, 134] on button "button" at bounding box center [454, 132] width 13 height 13
